Goal: Check status: Check status

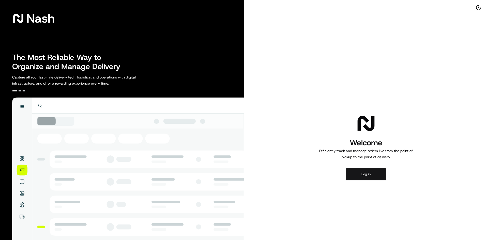
click at [372, 171] on button "Log in" at bounding box center [366, 174] width 41 height 12
